Goal: Transaction & Acquisition: Purchase product/service

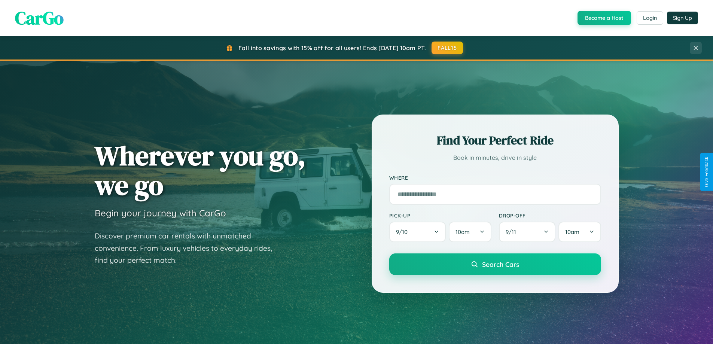
scroll to position [1441, 0]
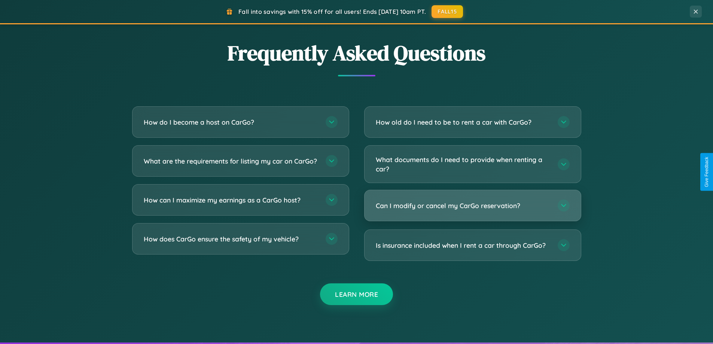
click at [473, 206] on h3 "Can I modify or cancel my CarGo reservation?" at bounding box center [463, 205] width 174 height 9
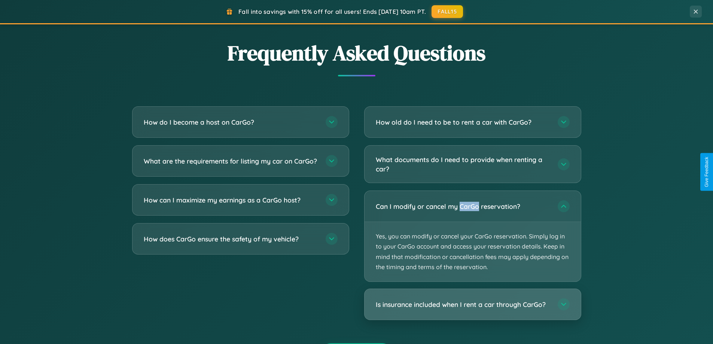
click at [473, 305] on h3 "Is insurance included when I rent a car through CarGo?" at bounding box center [463, 304] width 174 height 9
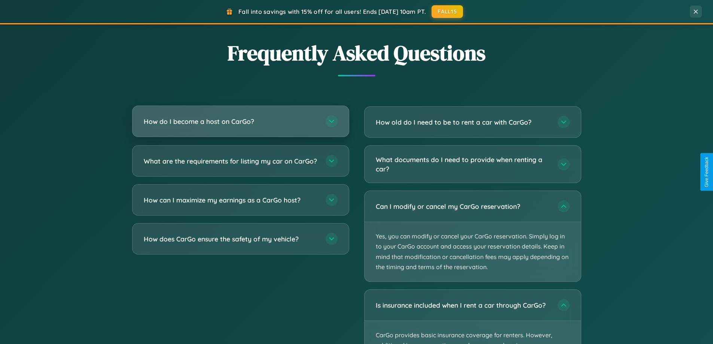
click at [240, 122] on h3 "How do I become a host on CarGo?" at bounding box center [231, 121] width 174 height 9
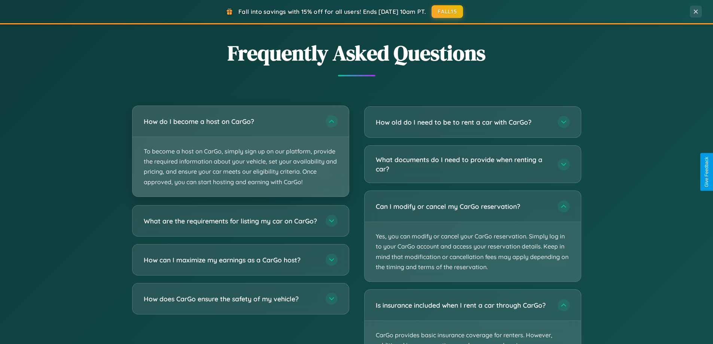
click at [240, 151] on p "To become a host on CarGo, simply sign up on our platform, provide the required…" at bounding box center [241, 167] width 216 height 60
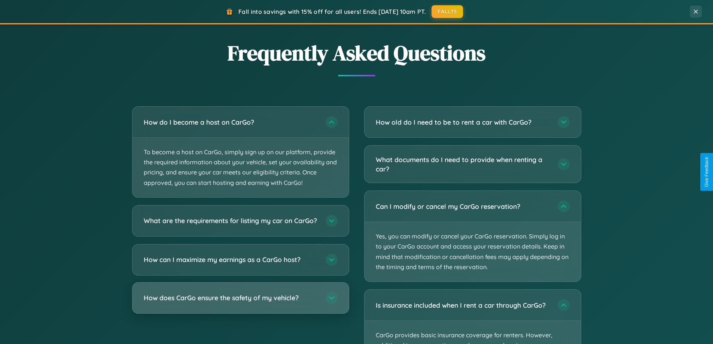
click at [240, 303] on h3 "How does CarGo ensure the safety of my vehicle?" at bounding box center [231, 297] width 174 height 9
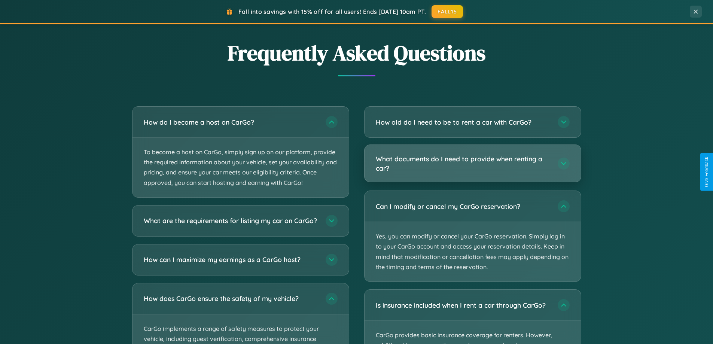
click at [473, 164] on h3 "What documents do I need to provide when renting a car?" at bounding box center [463, 163] width 174 height 18
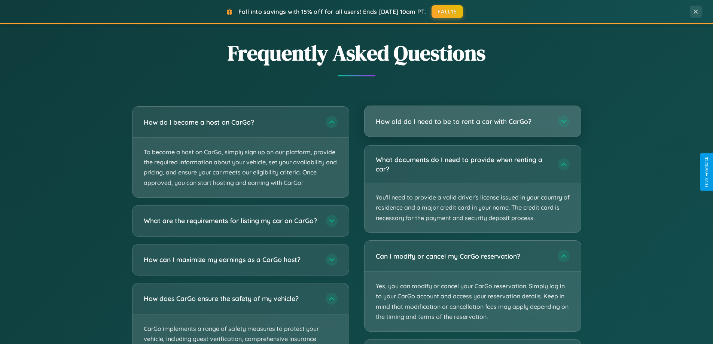
click at [473, 122] on h3 "How old do I need to be to rent a car with CarGo?" at bounding box center [463, 121] width 174 height 9
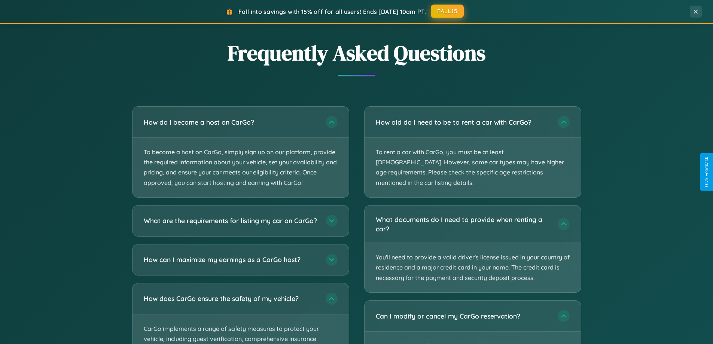
click at [448, 12] on button "FALL15" at bounding box center [447, 10] width 33 height 13
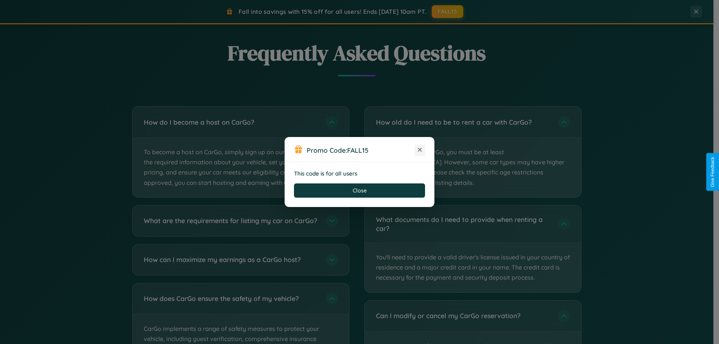
click at [420, 150] on icon at bounding box center [419, 149] width 7 height 7
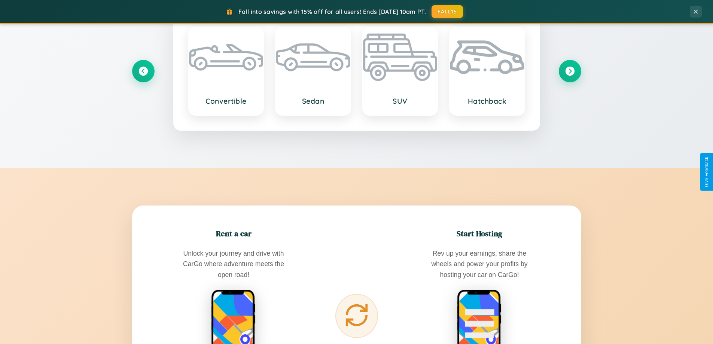
scroll to position [515, 0]
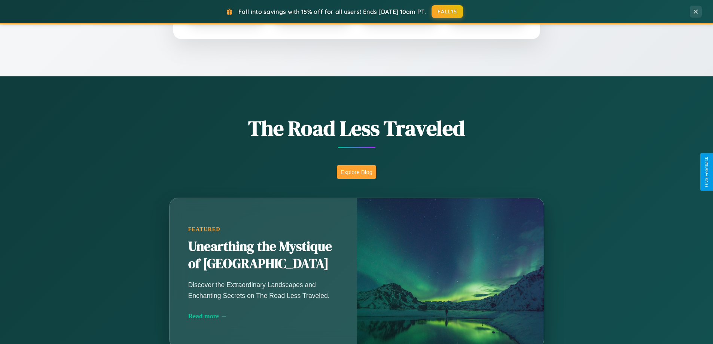
click at [356, 172] on button "Explore Blog" at bounding box center [356, 172] width 39 height 14
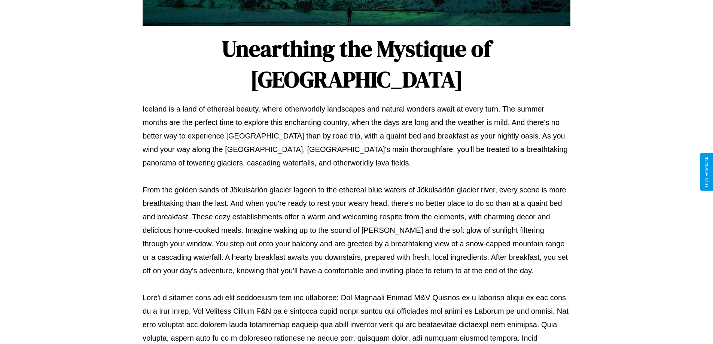
scroll to position [242, 0]
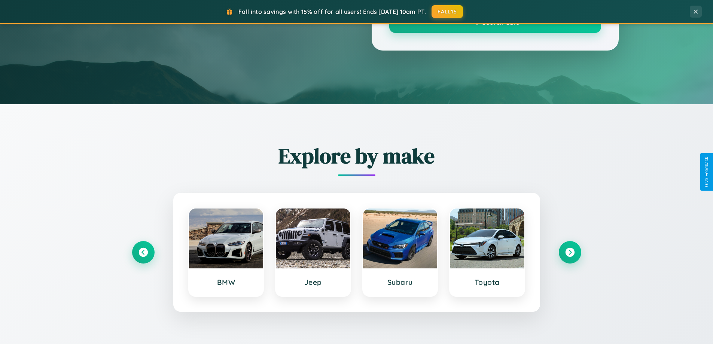
scroll to position [515, 0]
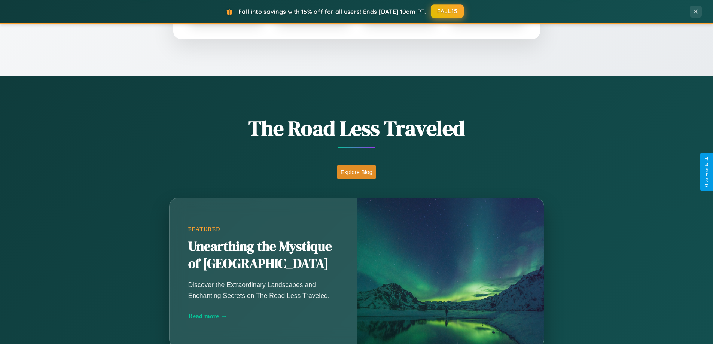
click at [448, 11] on button "FALL15" at bounding box center [447, 10] width 33 height 13
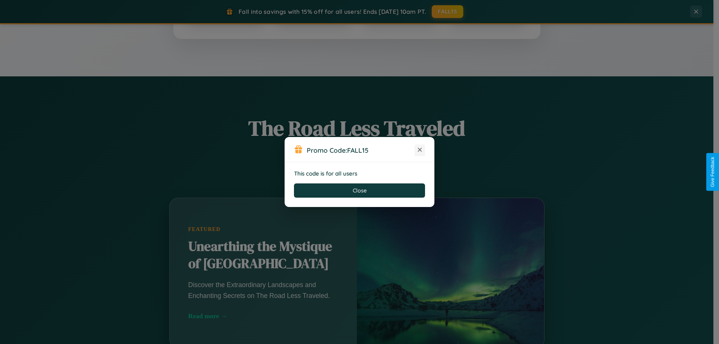
click at [420, 150] on icon at bounding box center [419, 149] width 7 height 7
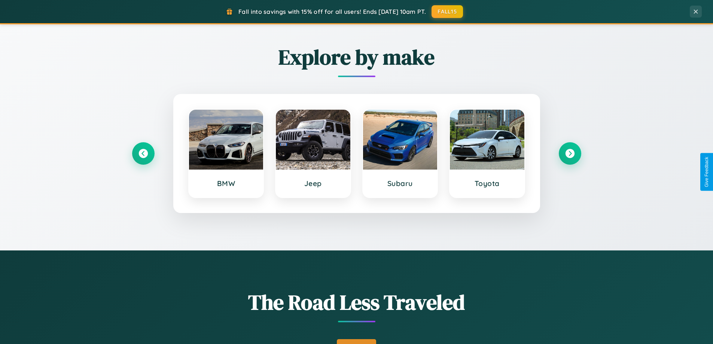
scroll to position [22, 0]
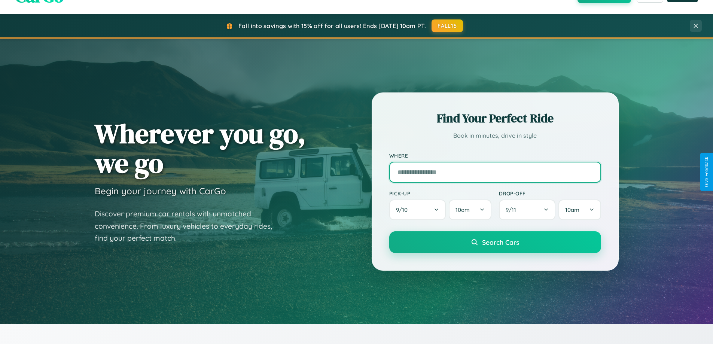
click at [495, 172] on input "text" at bounding box center [495, 172] width 212 height 21
type input "******"
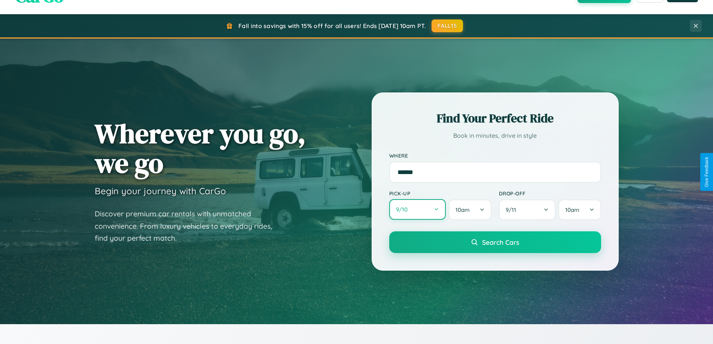
click at [418, 210] on button "9 / 10" at bounding box center [417, 209] width 57 height 21
select select "*"
select select "****"
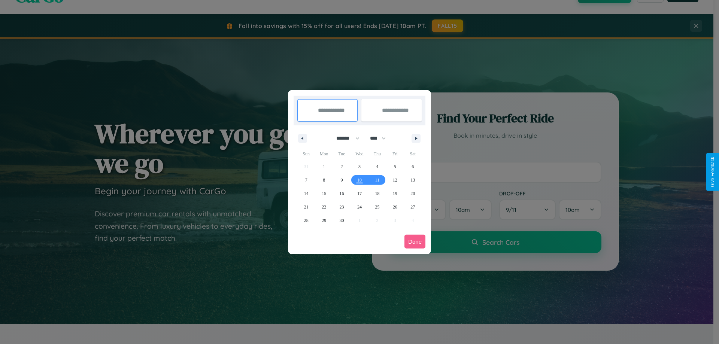
drag, startPoint x: 345, startPoint y: 138, endPoint x: 359, endPoint y: 150, distance: 19.2
click at [345, 138] on select "******* ******** ***** ***** *** **** **** ****** ********* ******* ******** **…" at bounding box center [347, 138] width 32 height 12
click at [395, 180] on span "12" at bounding box center [395, 179] width 4 height 13
type input "**********"
click at [306, 207] on span "21" at bounding box center [306, 206] width 4 height 13
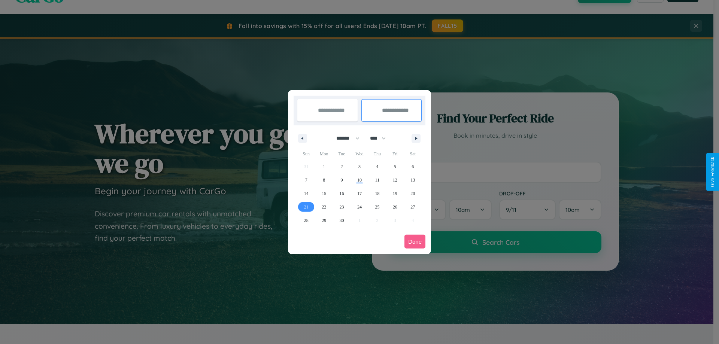
type input "**********"
click at [415, 242] on button "Done" at bounding box center [414, 242] width 21 height 14
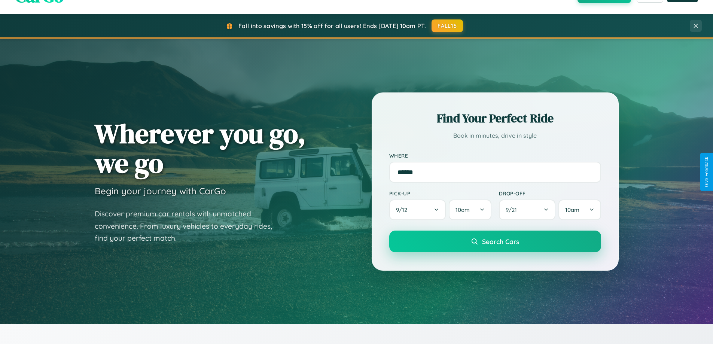
click at [495, 242] on span "Search Cars" at bounding box center [500, 241] width 37 height 8
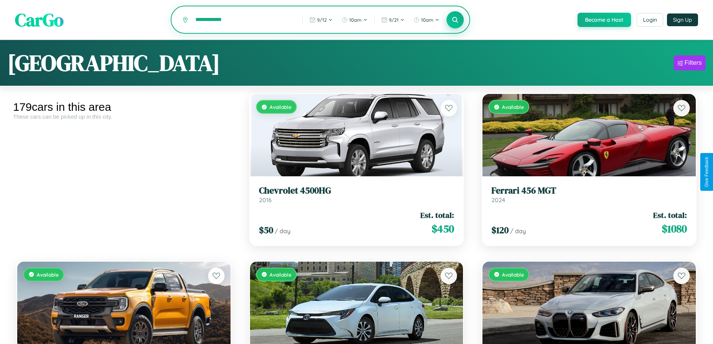
type input "**********"
click at [455, 20] on icon at bounding box center [455, 19] width 7 height 7
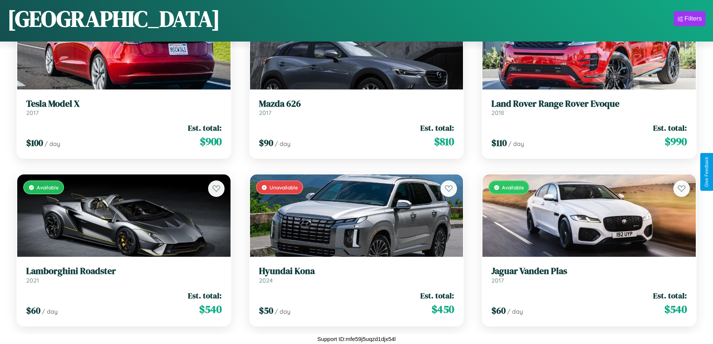
scroll to position [9998, 0]
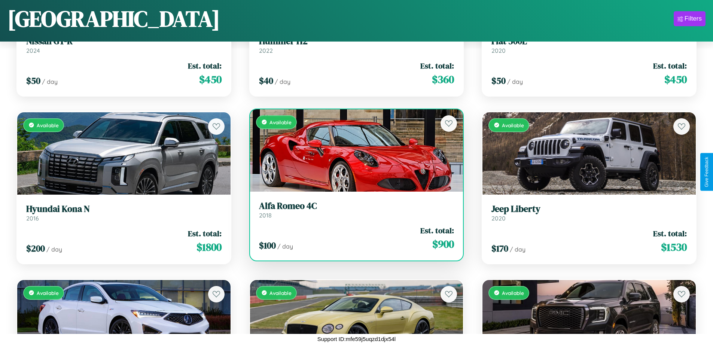
click at [353, 213] on link "Alfa Romeo 4C 2018" at bounding box center [356, 210] width 195 height 18
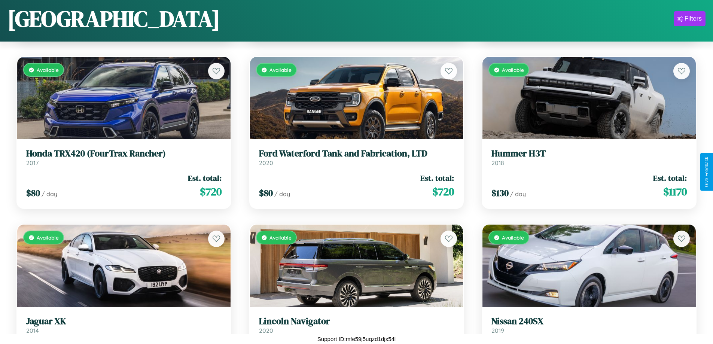
scroll to position [105, 0]
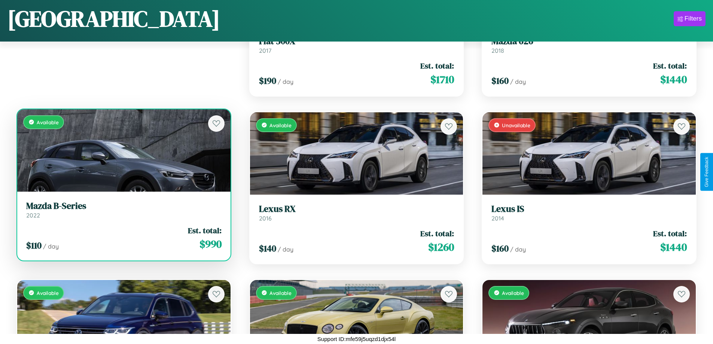
click at [123, 210] on h3 "Mazda B-Series" at bounding box center [123, 206] width 195 height 11
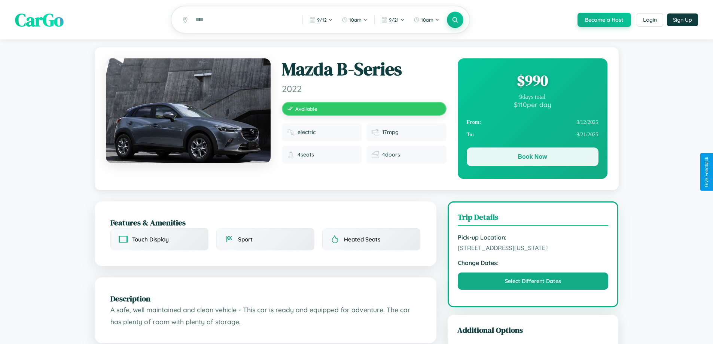
click at [532, 158] on button "Book Now" at bounding box center [533, 157] width 132 height 19
